Goal: Information Seeking & Learning: Learn about a topic

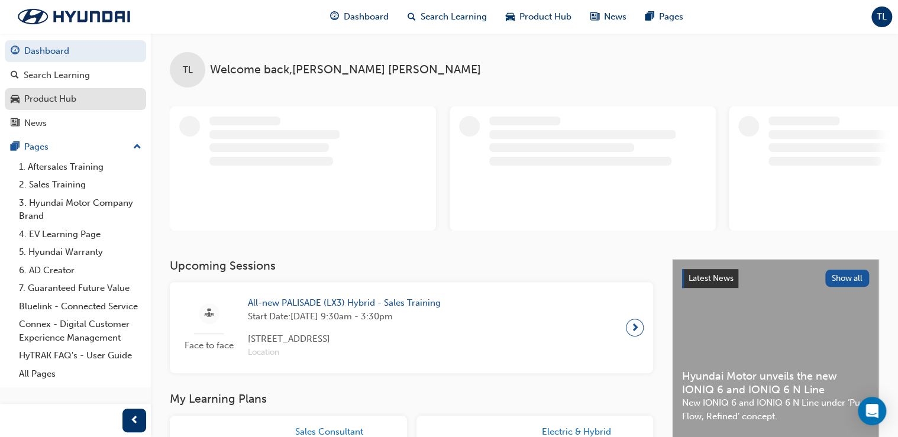
click at [98, 103] on div "Product Hub" at bounding box center [76, 99] width 130 height 15
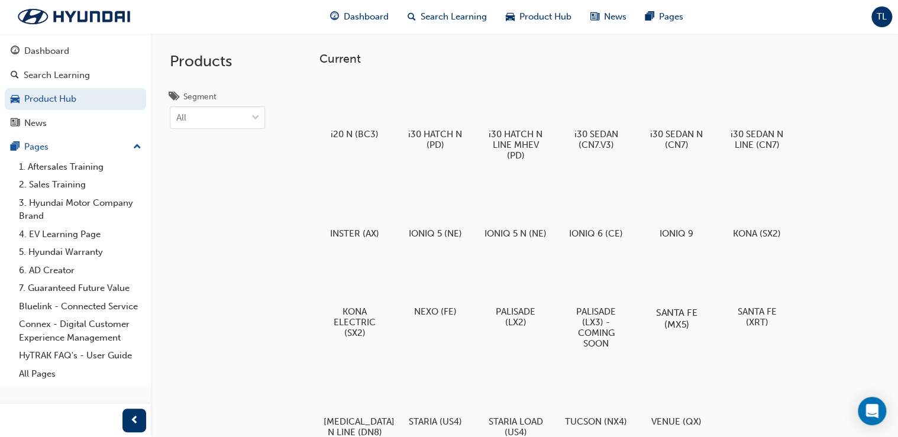
click at [684, 291] on div at bounding box center [676, 278] width 66 height 47
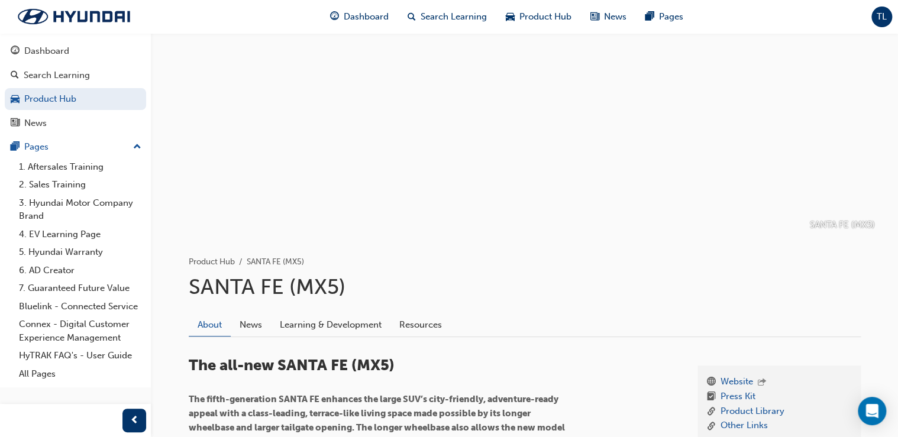
scroll to position [142, 0]
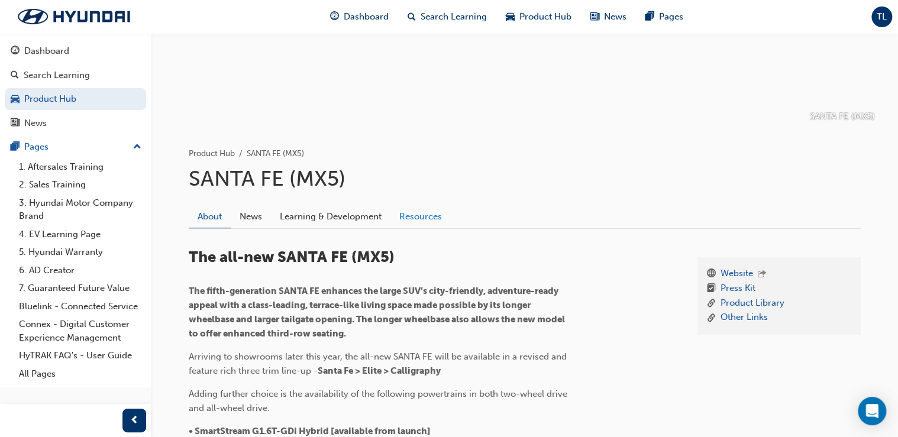
click at [435, 223] on link "Resources" at bounding box center [420, 216] width 60 height 22
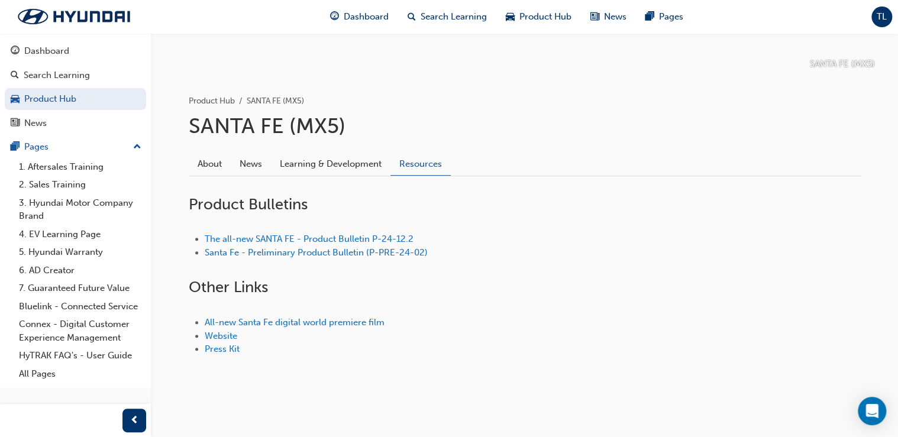
scroll to position [199, 0]
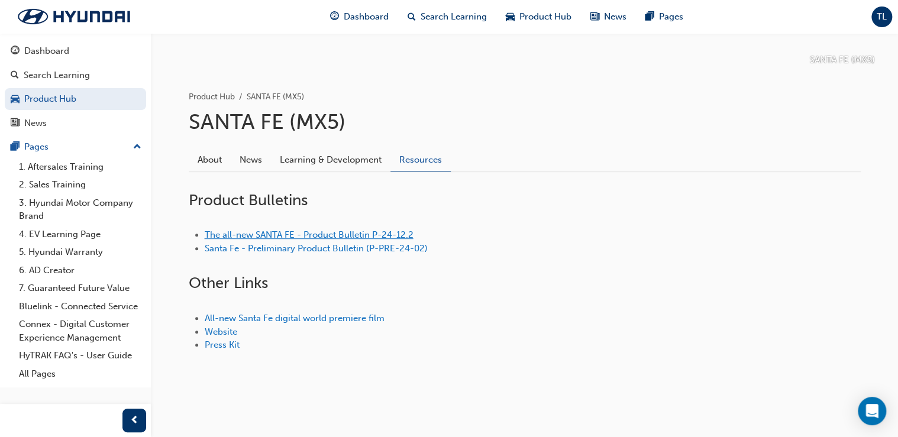
click at [348, 235] on link "The all-new SANTA FE - Product Bulletin P-24-12.2" at bounding box center [309, 234] width 209 height 11
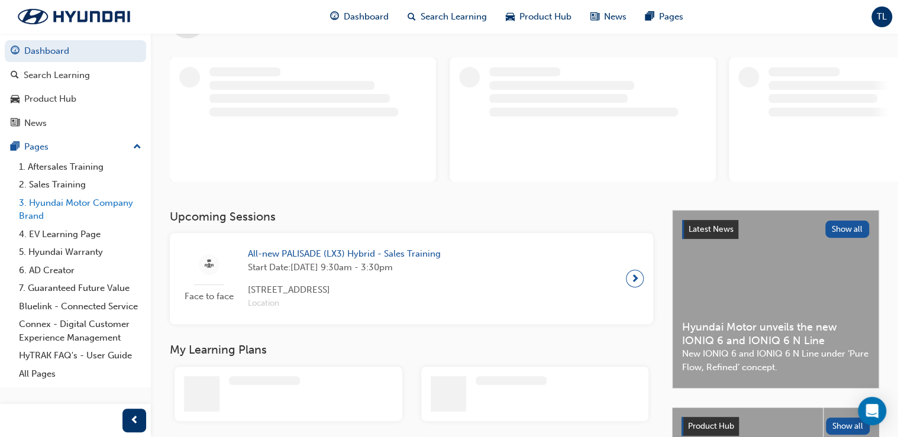
scroll to position [58, 0]
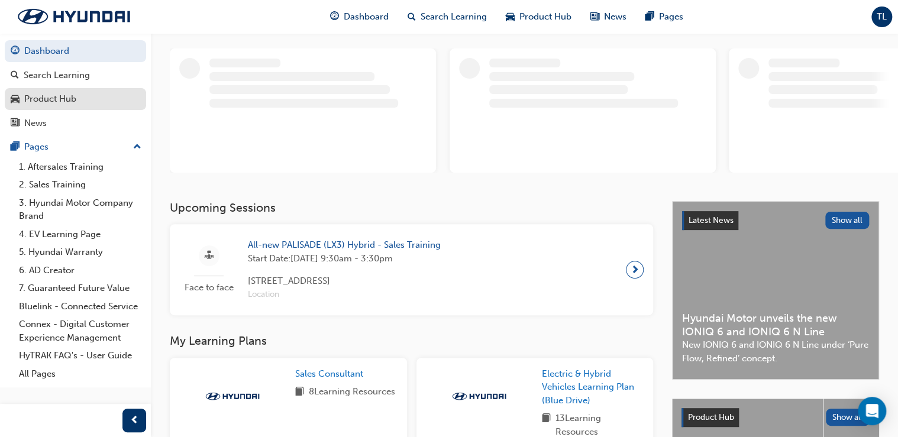
click at [66, 99] on div "Product Hub" at bounding box center [50, 99] width 52 height 14
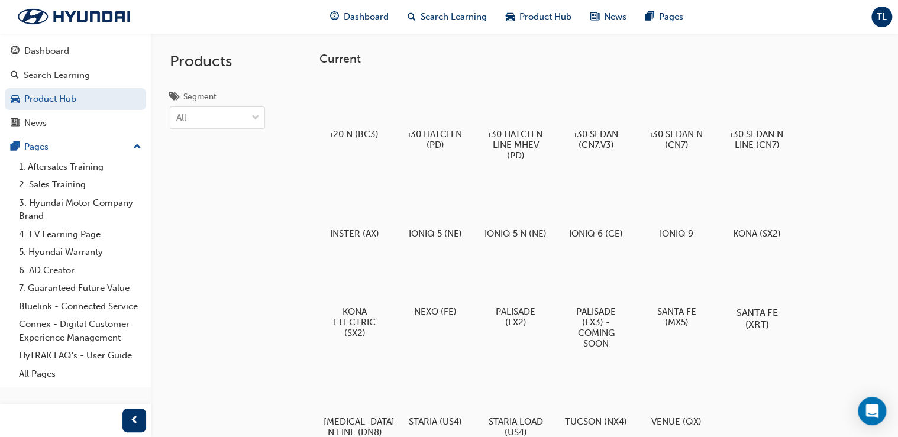
click at [755, 297] on div at bounding box center [757, 278] width 66 height 47
click at [679, 288] on div at bounding box center [676, 278] width 66 height 47
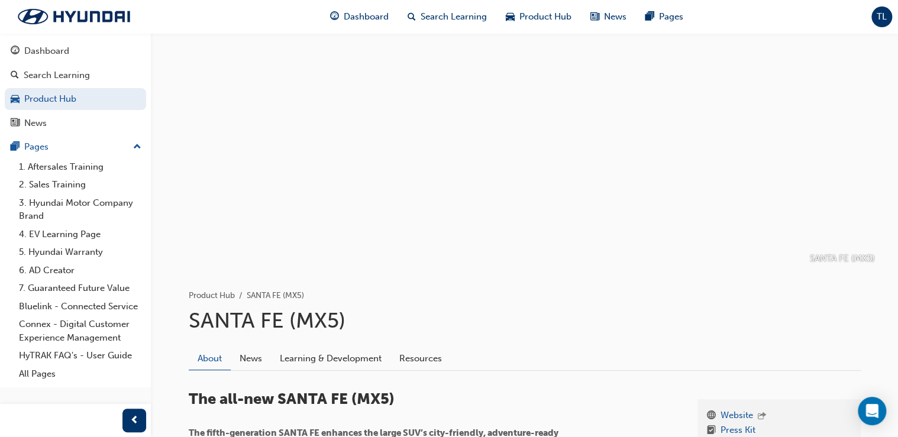
click at [423, 360] on link "Resources" at bounding box center [420, 358] width 60 height 22
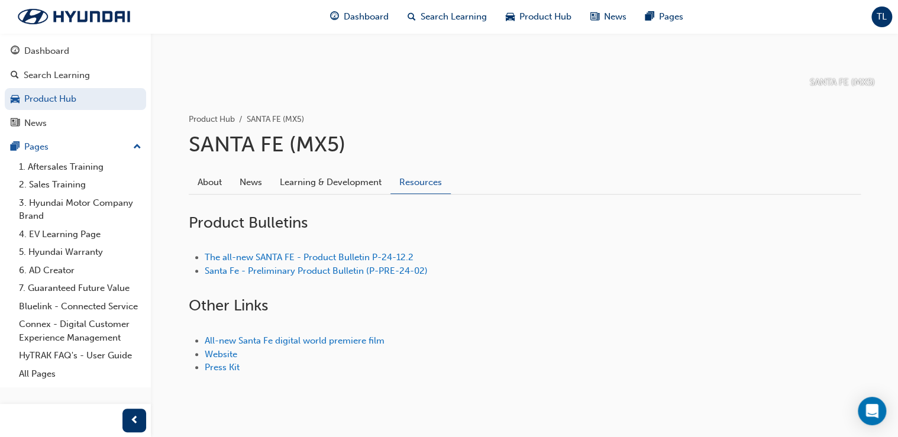
scroll to position [199, 0]
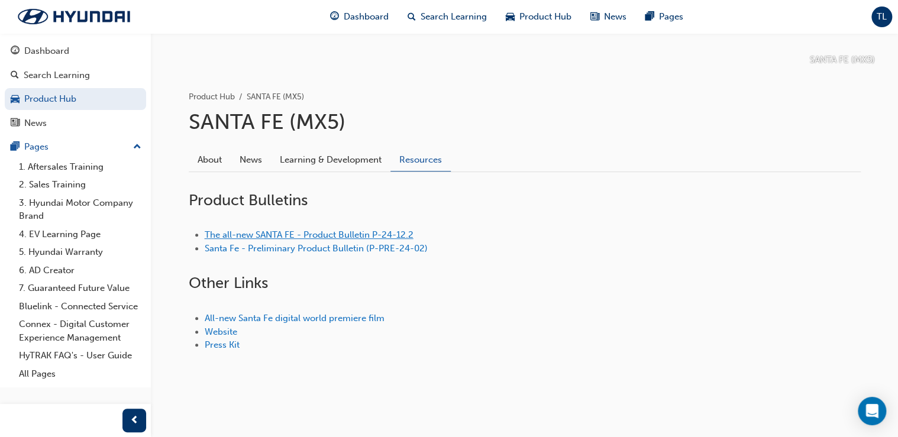
click at [350, 234] on link "The all-new SANTA FE - Product Bulletin P-24-12.2" at bounding box center [309, 234] width 209 height 11
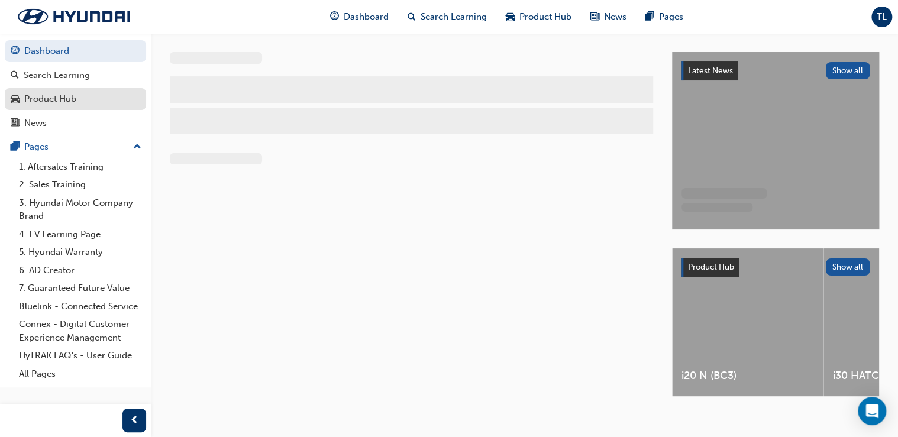
click at [71, 108] on link "Product Hub" at bounding box center [75, 99] width 141 height 22
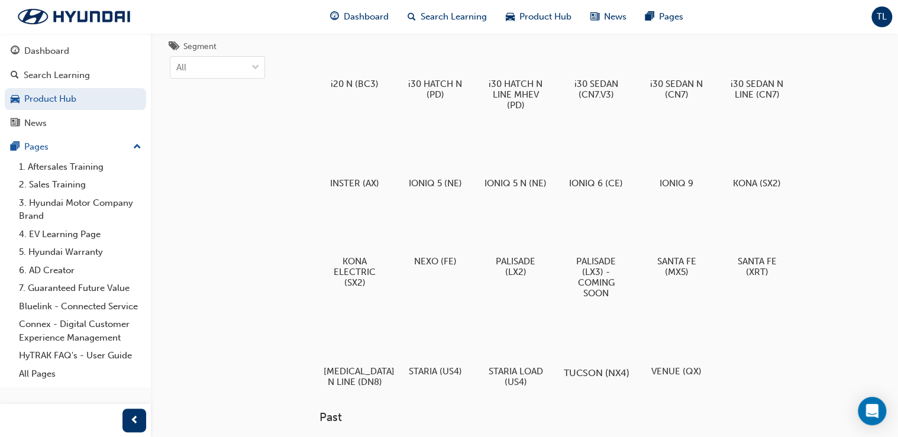
scroll to position [95, 0]
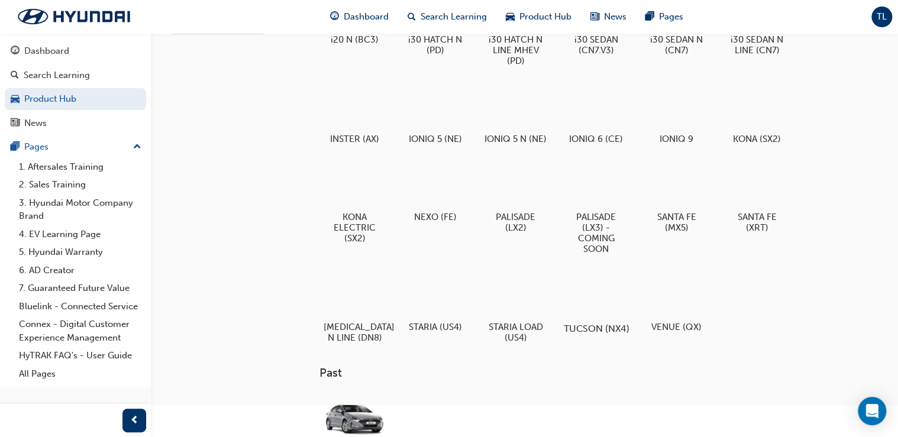
click at [599, 317] on div at bounding box center [596, 294] width 66 height 47
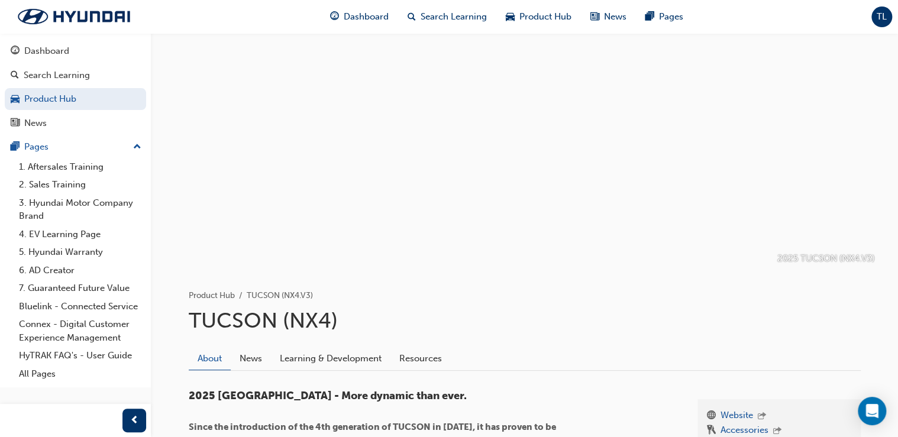
scroll to position [237, 0]
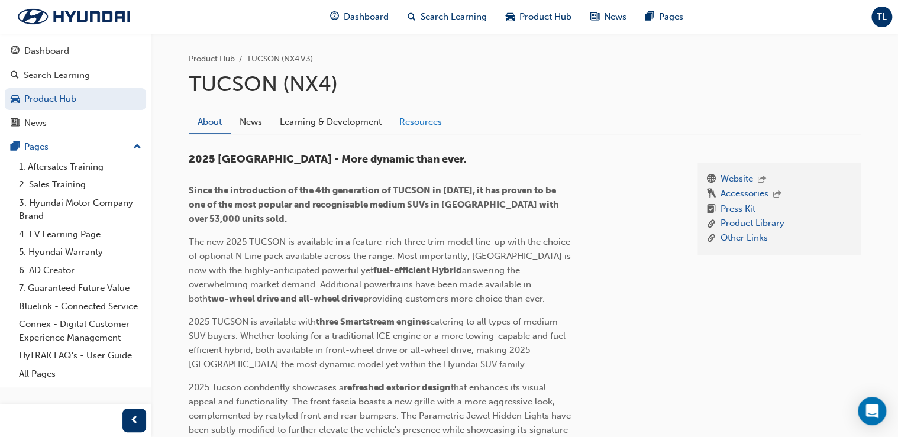
click at [422, 130] on link "Resources" at bounding box center [420, 122] width 60 height 22
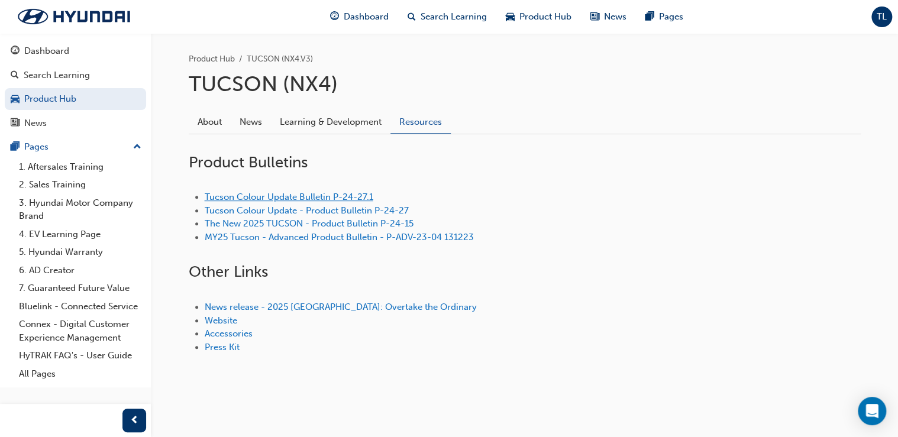
click at [329, 195] on link "Tucson Colour Update Bulletin P-24-27.1" at bounding box center [289, 197] width 169 height 11
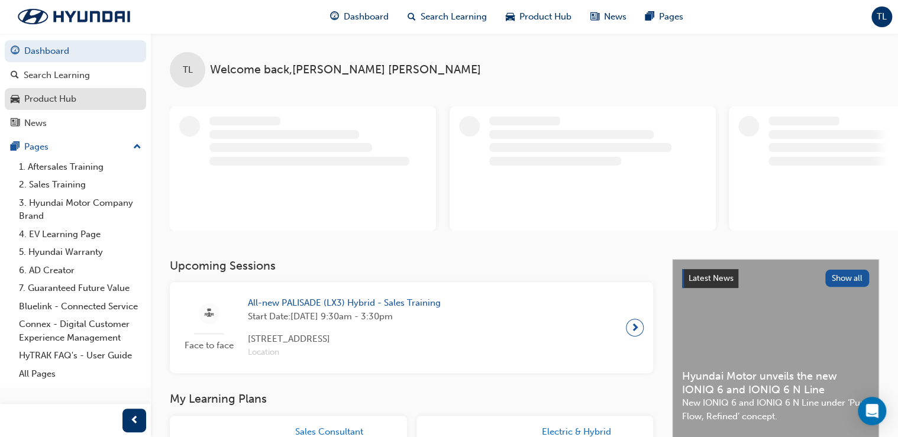
click at [77, 104] on div "Product Hub" at bounding box center [76, 99] width 130 height 15
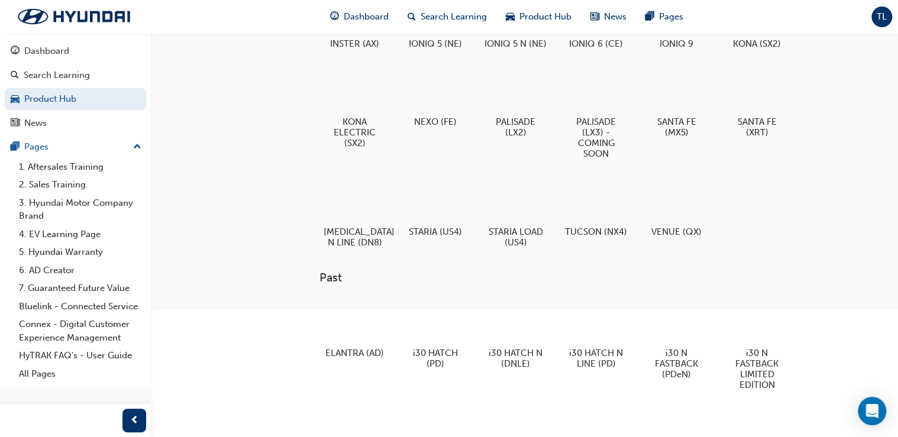
scroll to position [189, 0]
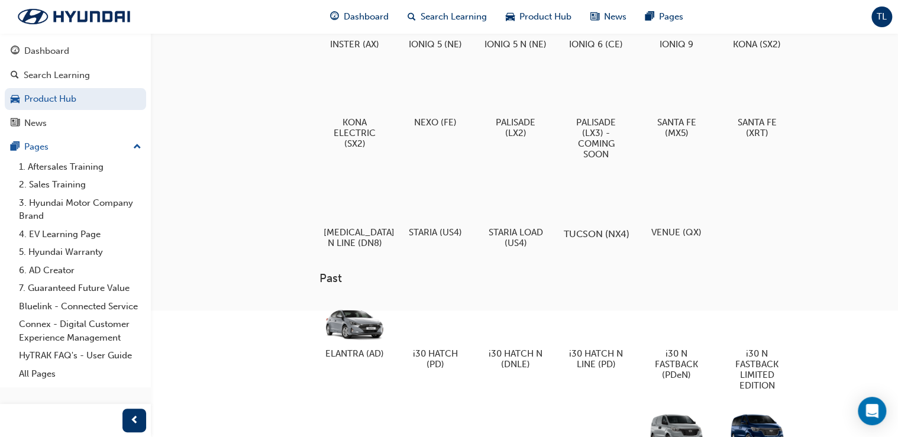
click at [600, 203] on div at bounding box center [596, 199] width 66 height 47
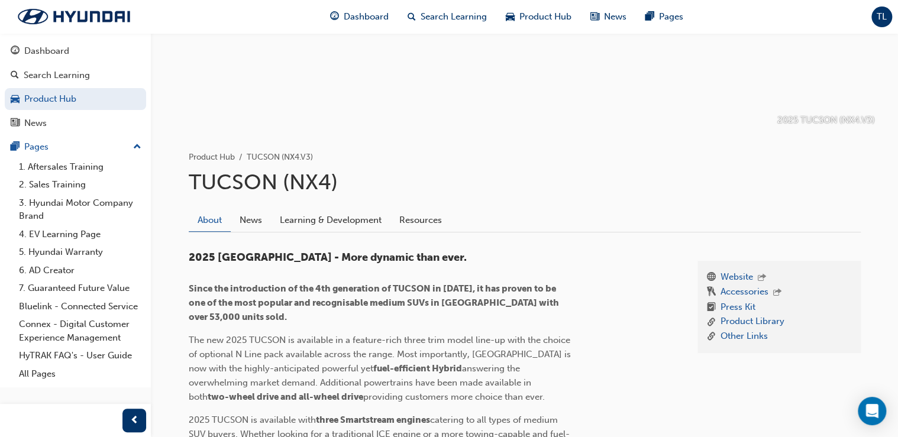
scroll to position [142, 0]
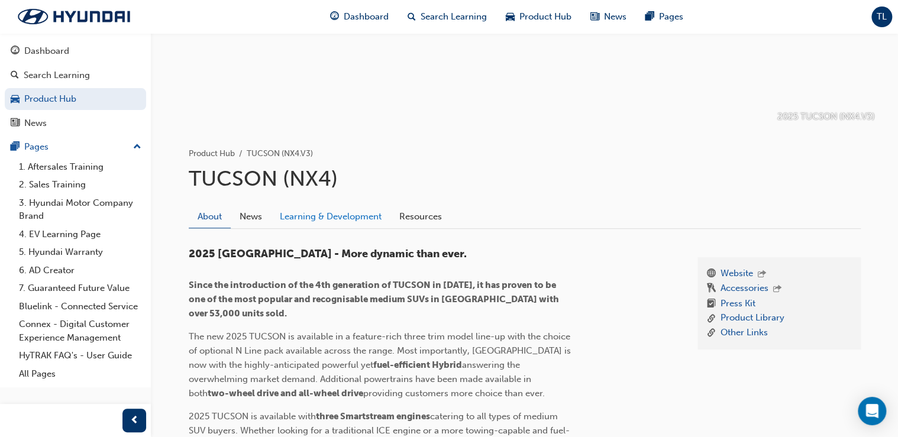
click at [311, 219] on link "Learning & Development" at bounding box center [330, 216] width 119 height 22
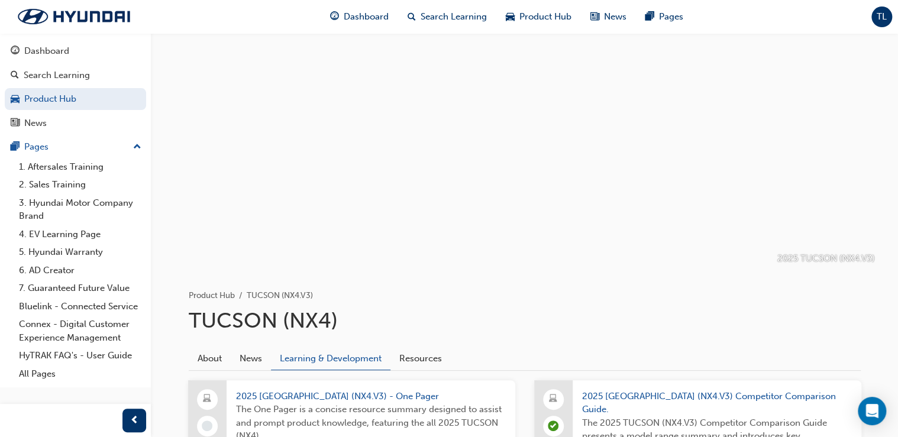
scroll to position [142, 0]
